Goal: Information Seeking & Learning: Compare options

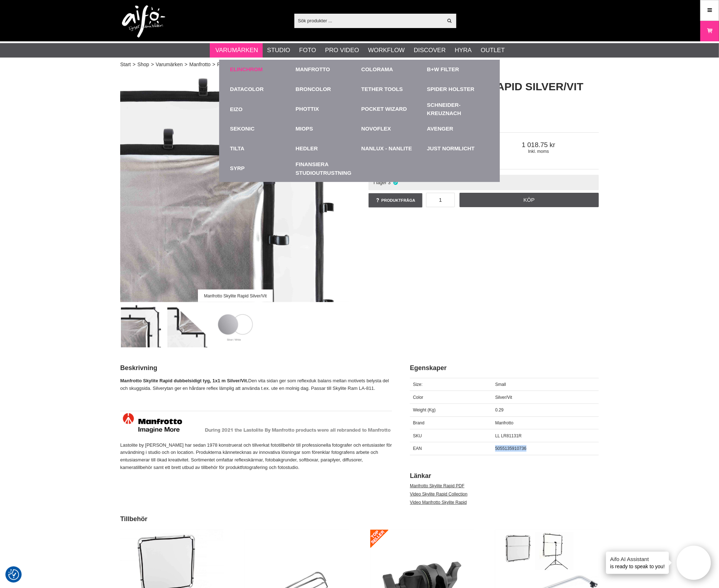
click at [242, 70] on link "Elinchrom" at bounding box center [246, 69] width 33 height 8
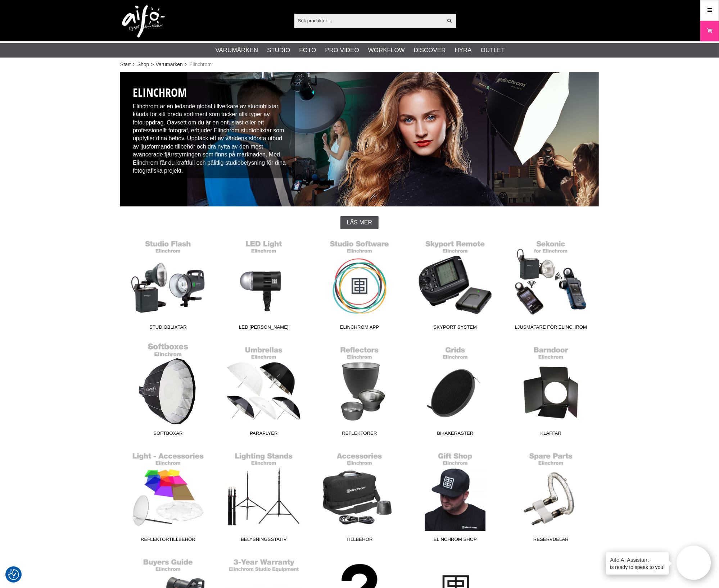
click at [172, 406] on link "Softboxar" at bounding box center [168, 391] width 96 height 97
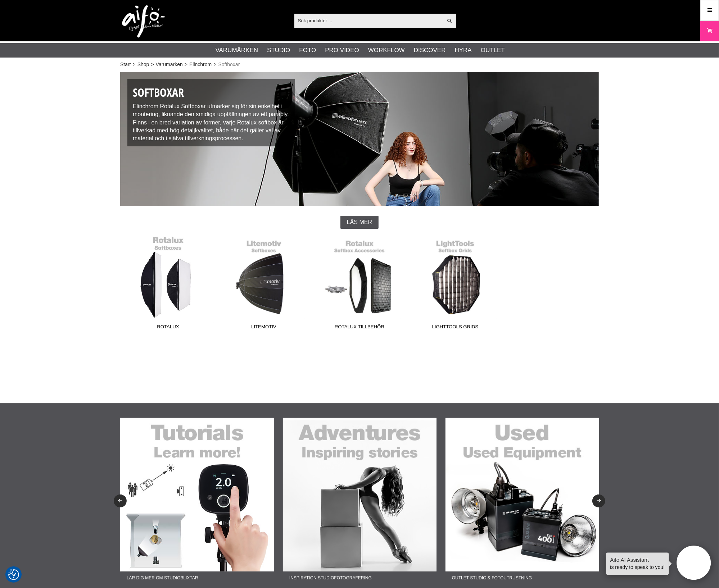
click at [166, 290] on link "Rotalux" at bounding box center [168, 284] width 96 height 97
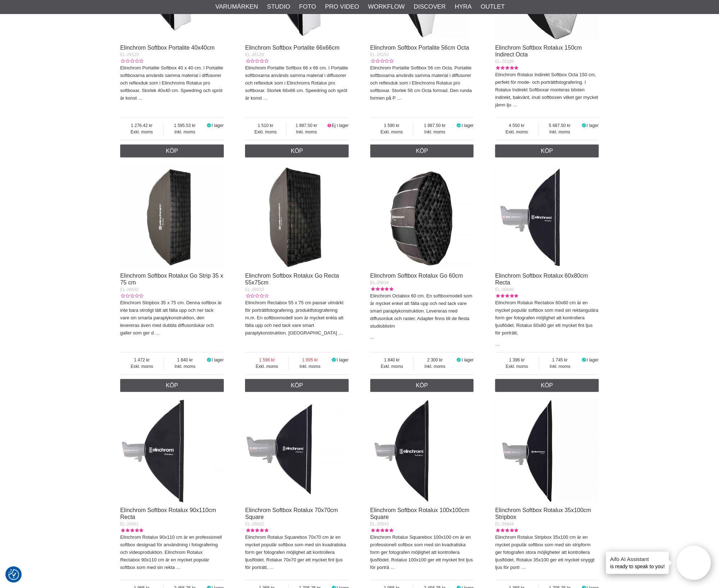
scroll to position [405, 0]
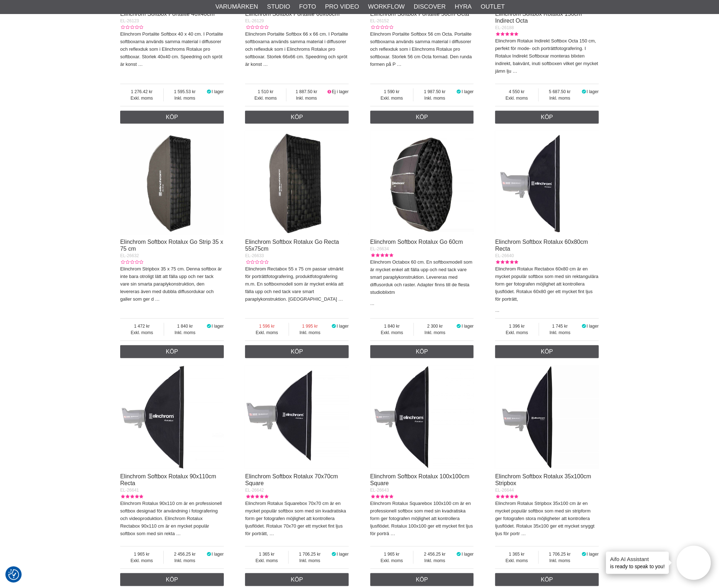
click at [293, 216] on img at bounding box center [297, 183] width 104 height 104
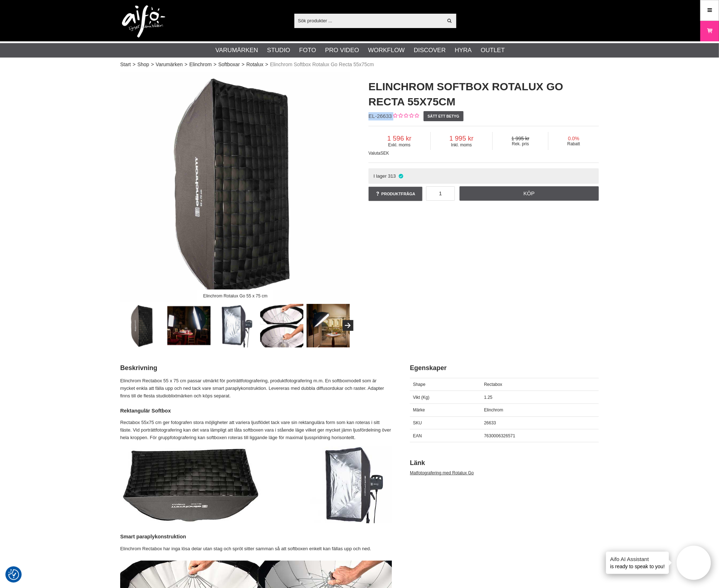
drag, startPoint x: 392, startPoint y: 117, endPoint x: 370, endPoint y: 116, distance: 22.3
click at [370, 116] on div "Elinchrom Softbox Rotalux Go Recta 55x75cm EL-26633 Sätt ett betyg Exkl. moms 1…" at bounding box center [483, 141] width 248 height 138
copy div "EL-26633"
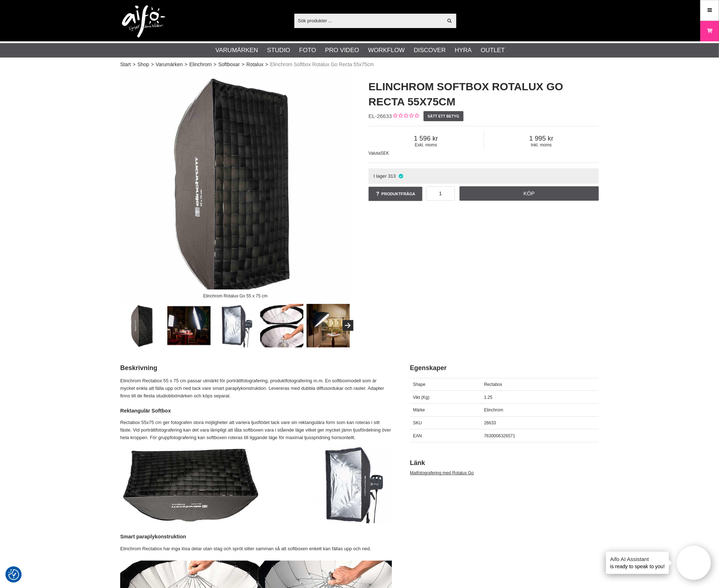
click at [488, 276] on div "Elinchrom Rotalux Go 55 x 75 cm Elinchrom Softbox Rotalux Go Recta 55x75cm EL-2…" at bounding box center [359, 210] width 497 height 276
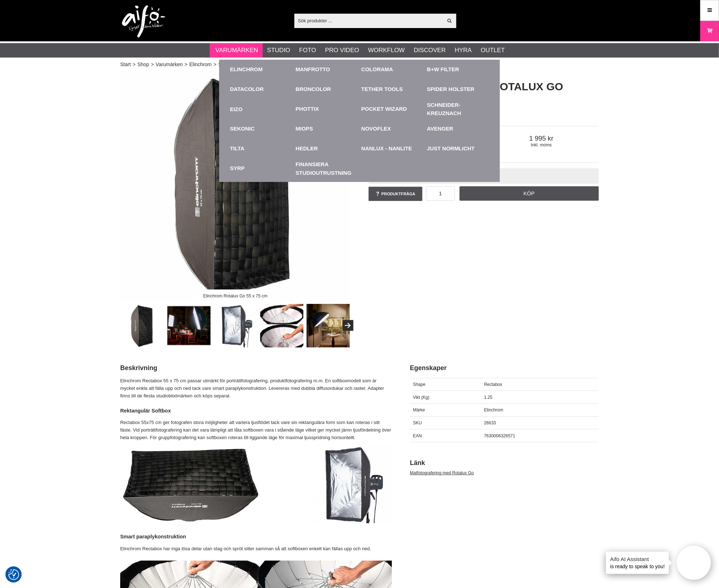
click at [244, 45] on li "Varumärken Elinchrom Studioblixtar Kompaktblixtar D-Lite ELC ELC Pro HD Köpguid…" at bounding box center [236, 50] width 53 height 14
click at [308, 63] on div "Manfrotto" at bounding box center [327, 70] width 62 height 20
click at [308, 73] on link "Manfrotto" at bounding box center [313, 69] width 35 height 8
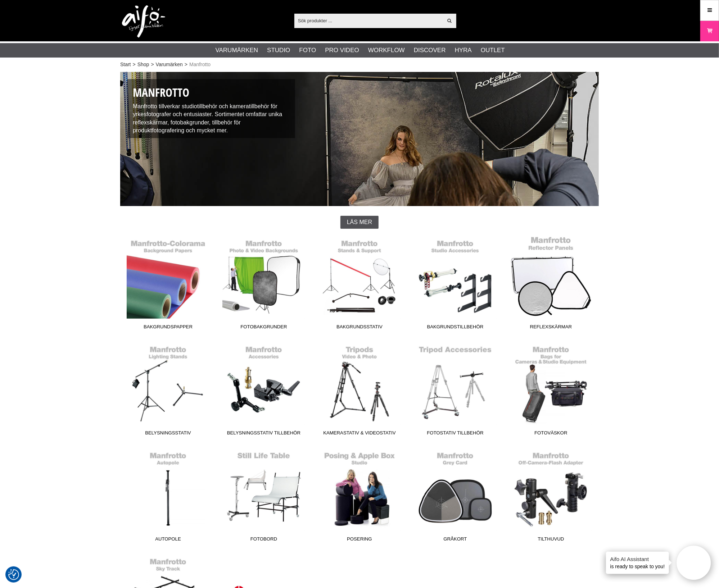
click at [549, 290] on link "Reflexskärmar" at bounding box center [551, 284] width 96 height 97
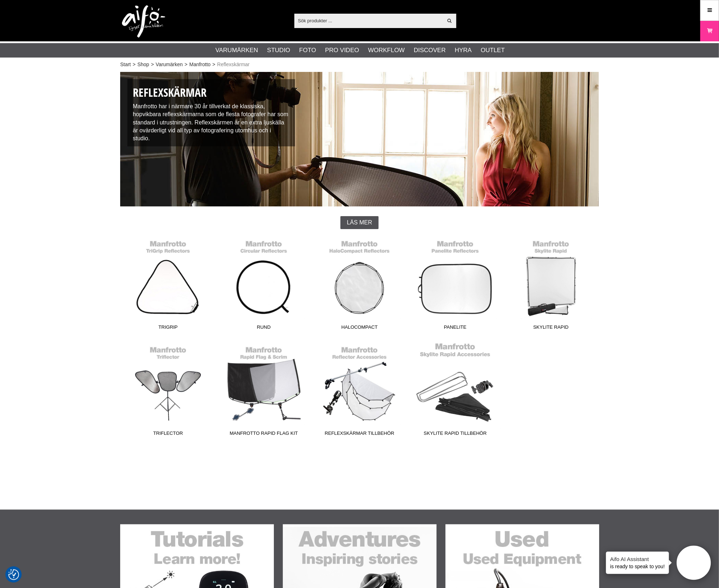
click at [432, 396] on link "Skylite Rapid Tillbehör" at bounding box center [455, 391] width 96 height 97
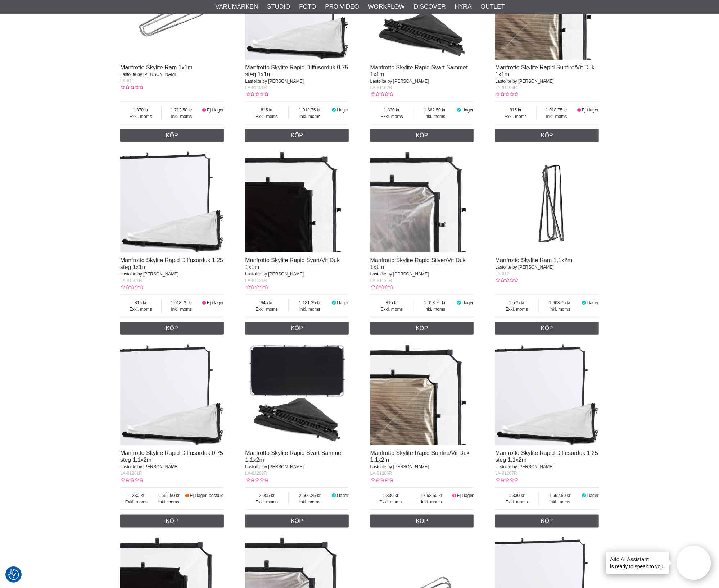
scroll to position [314, 0]
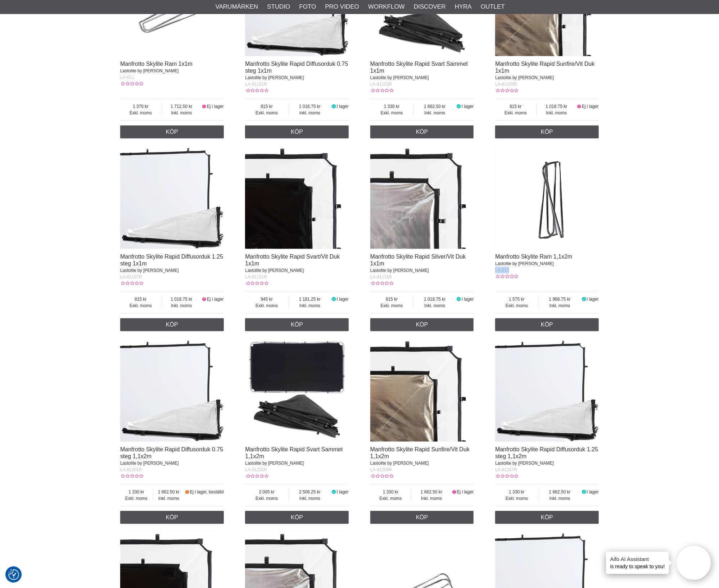
drag, startPoint x: 538, startPoint y: 276, endPoint x: 486, endPoint y: 275, distance: 52.2
copy span "LA-812"
click at [561, 202] on img at bounding box center [547, 198] width 104 height 104
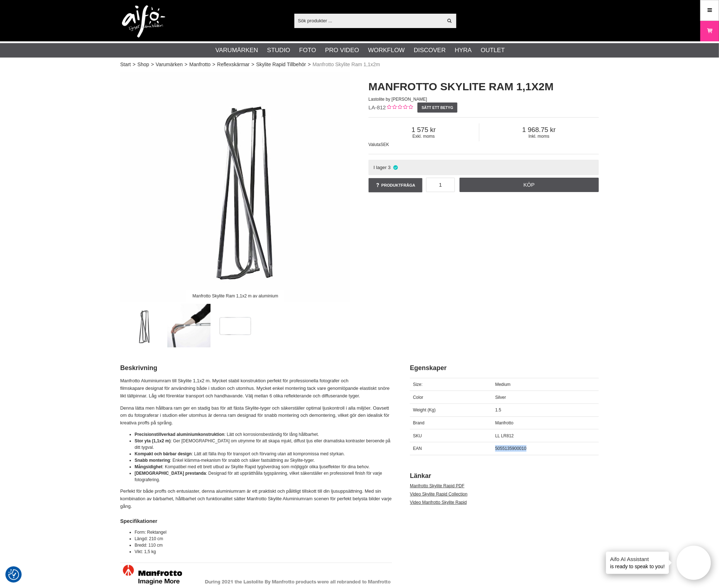
drag, startPoint x: 538, startPoint y: 450, endPoint x: 495, endPoint y: 447, distance: 43.3
click at [495, 447] on div "5055135900010" at bounding box center [545, 448] width 107 height 13
copy span "5055135900010"
click at [204, 65] on link "Manfrotto" at bounding box center [199, 65] width 21 height 8
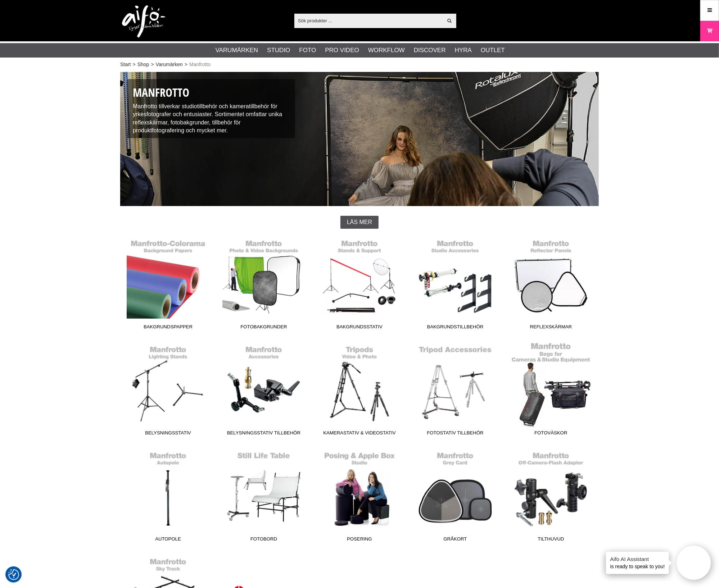
click at [563, 382] on link "Fotoväskor" at bounding box center [551, 390] width 96 height 97
